Goal: Task Accomplishment & Management: Complete application form

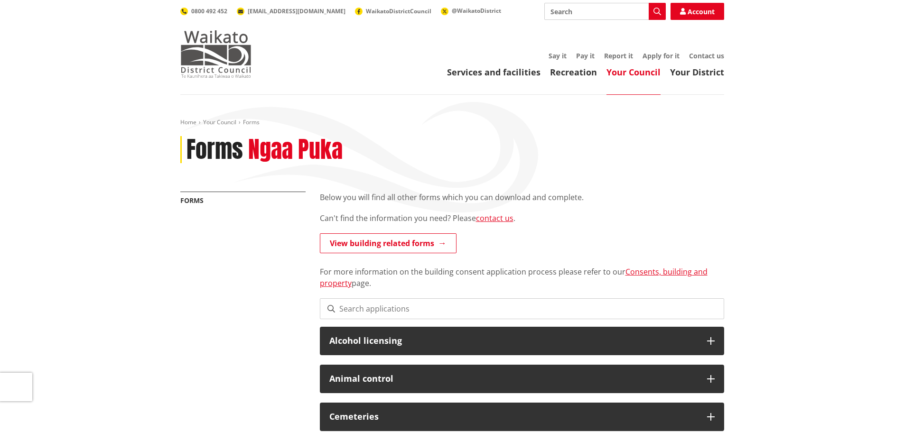
click at [205, 45] on img at bounding box center [215, 53] width 71 height 47
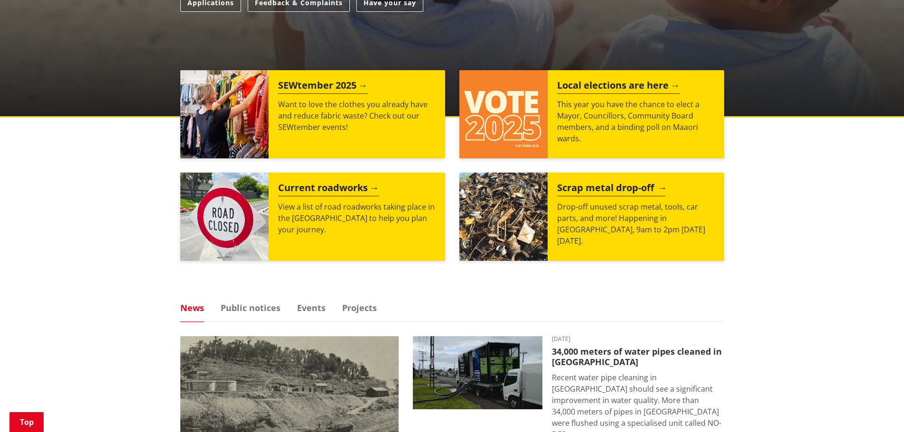
scroll to position [332, 0]
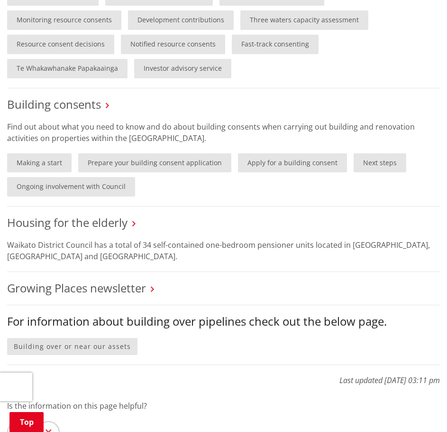
scroll to position [617, 0]
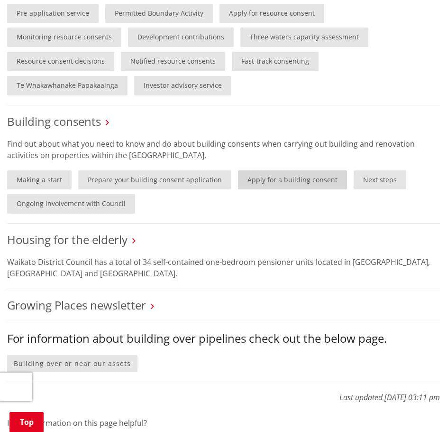
click at [297, 170] on link "Apply for a building consent" at bounding box center [292, 179] width 109 height 19
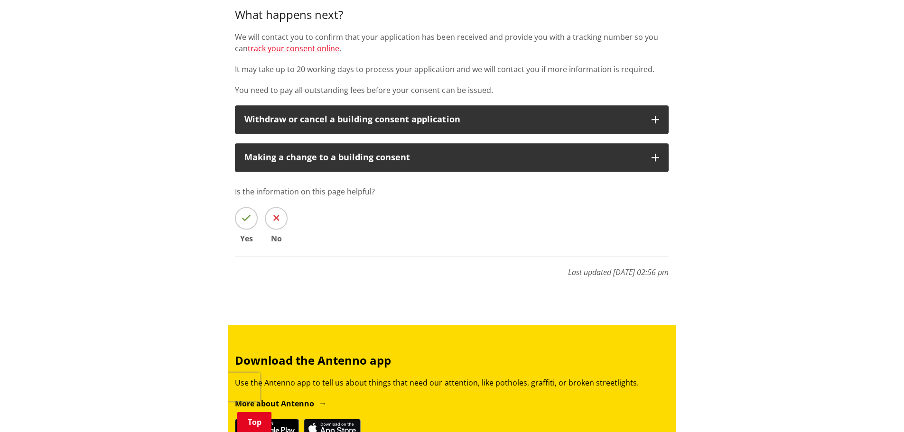
scroll to position [285, 0]
